Goal: Find specific page/section: Find specific page/section

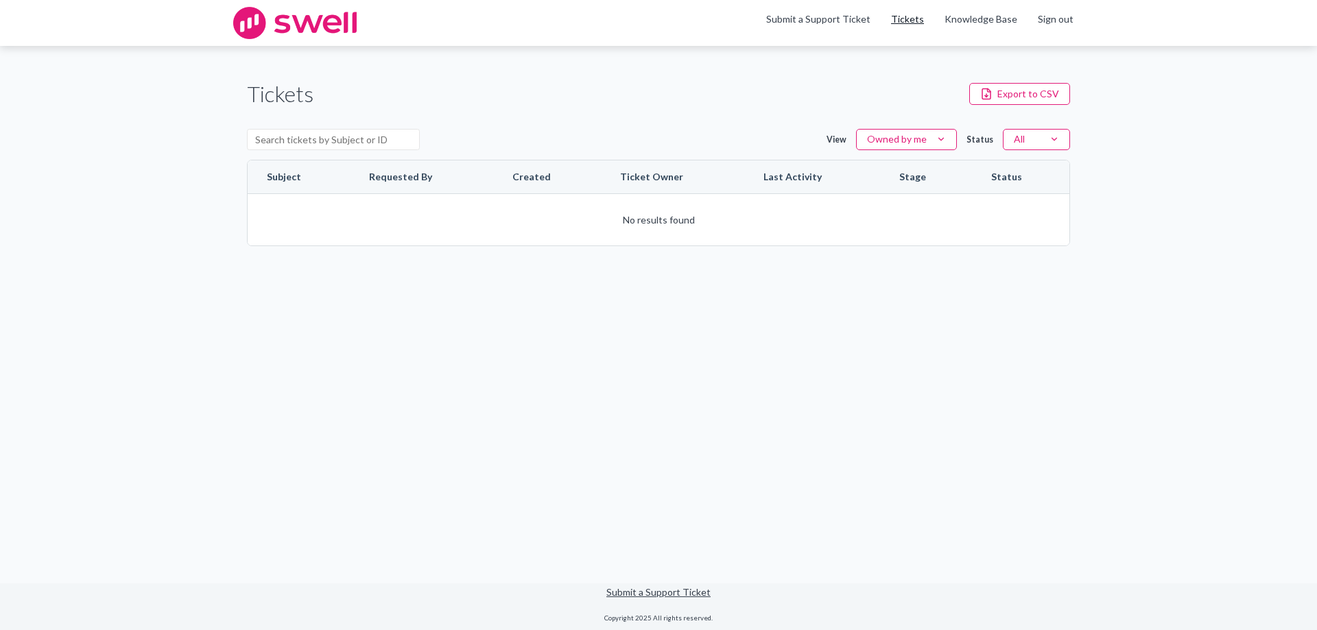
click at [922, 23] on link "Tickets" at bounding box center [907, 19] width 33 height 14
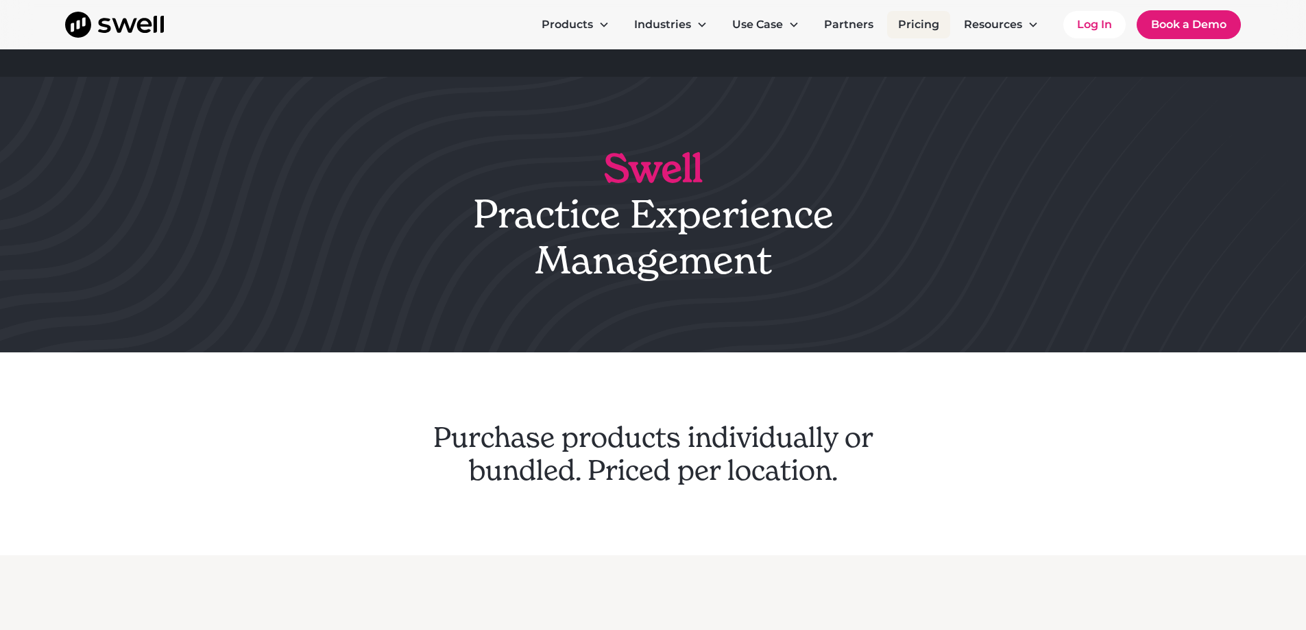
click at [932, 24] on link "Pricing" at bounding box center [918, 24] width 63 height 27
